Goal: Find specific page/section: Find specific page/section

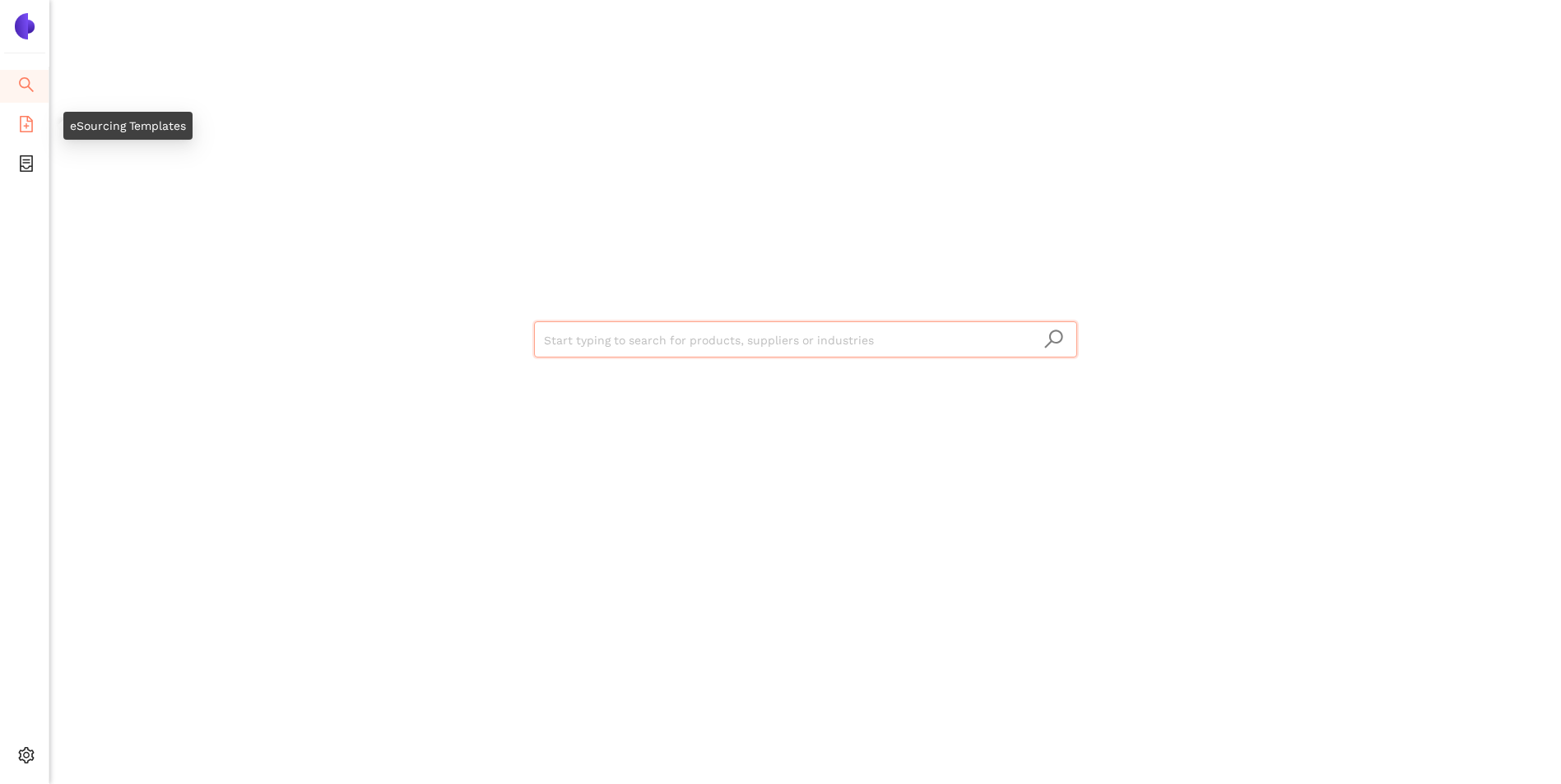
drag, startPoint x: 26, startPoint y: 127, endPoint x: 256, endPoint y: 197, distance: 240.4
click at [26, 127] on icon "file-add" at bounding box center [26, 124] width 13 height 17
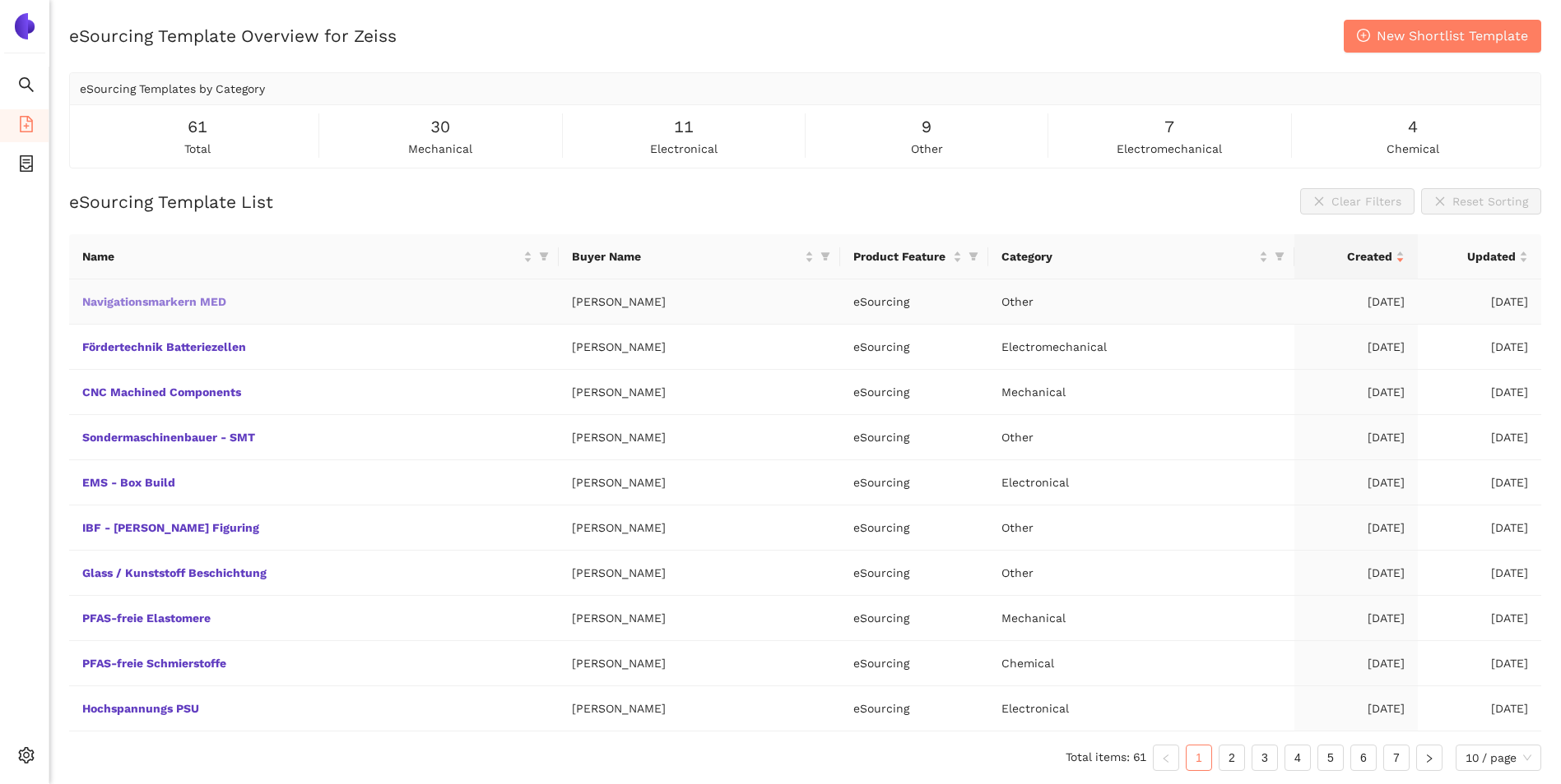
click at [0, 0] on link "Navigationsmarkern MED" at bounding box center [0, 0] width 0 height 0
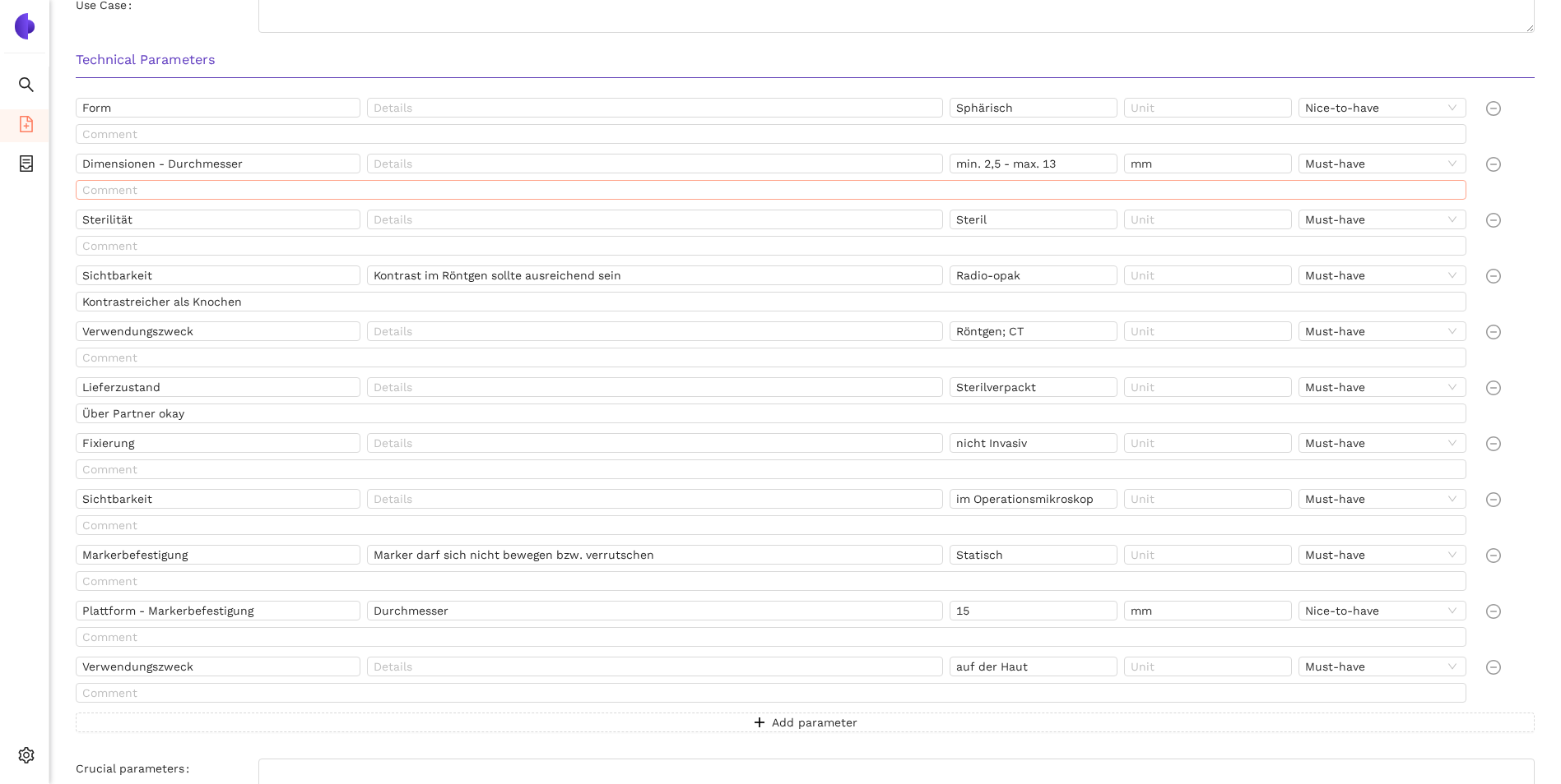
scroll to position [309, 0]
click at [18, 163] on icon "container" at bounding box center [26, 163] width 17 height 17
